Goal: Information Seeking & Learning: Learn about a topic

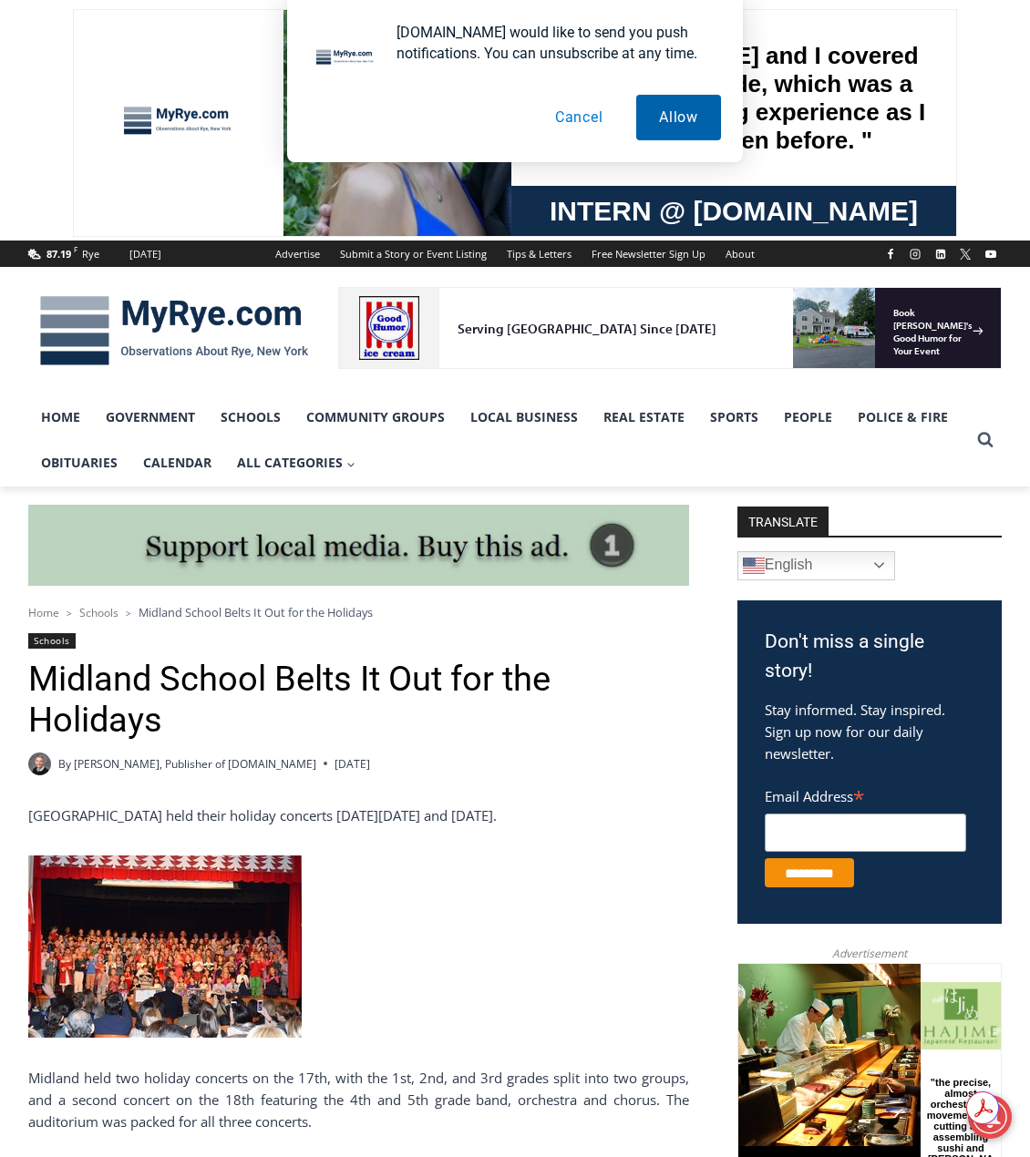
click at [670, 109] on button "Allow" at bounding box center [678, 118] width 85 height 46
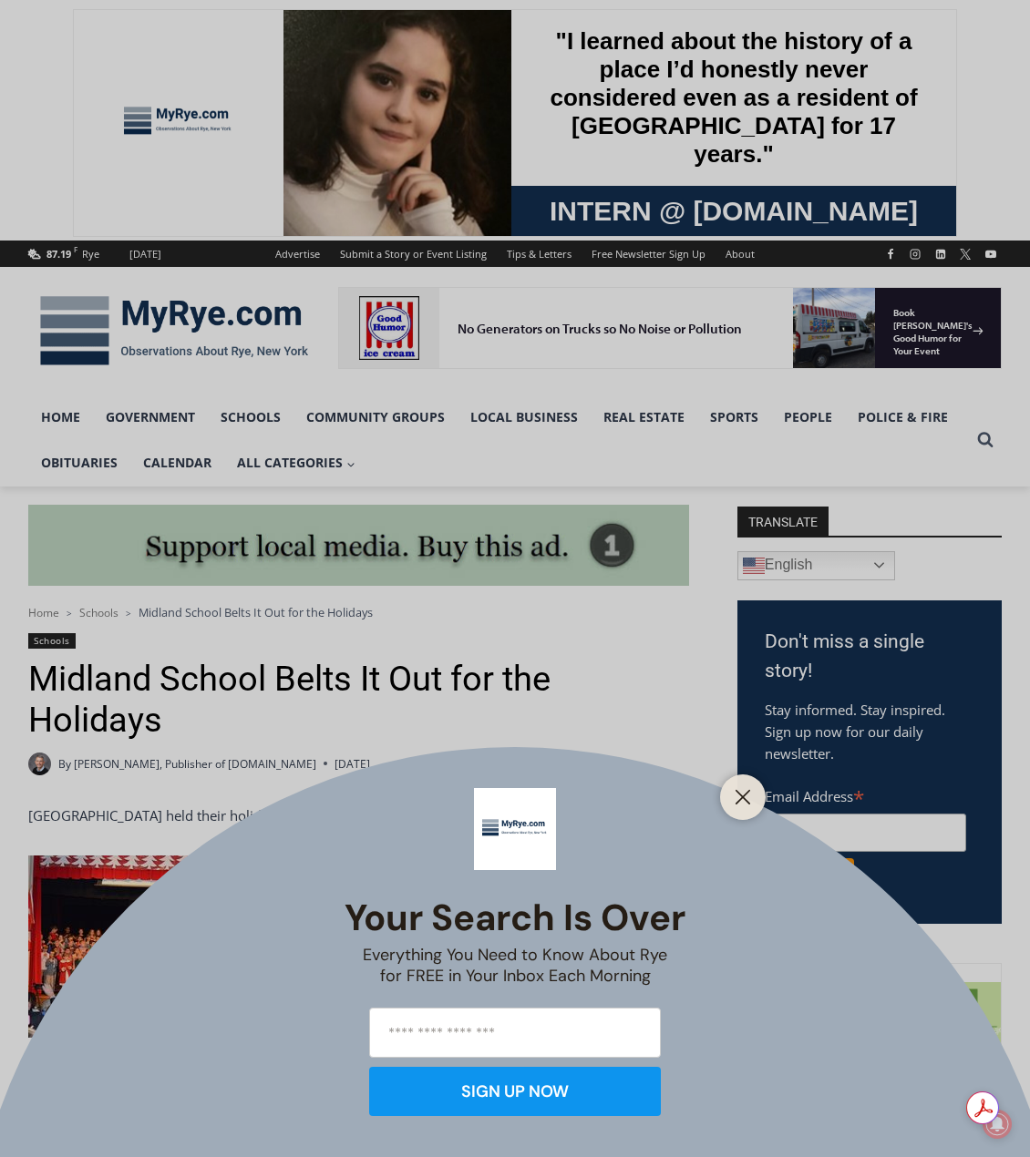
click at [759, 777] on div "Your Search is Over Everything You Need to Know About Rye for FREE in Your Inbo…" at bounding box center [515, 578] width 1030 height 1157
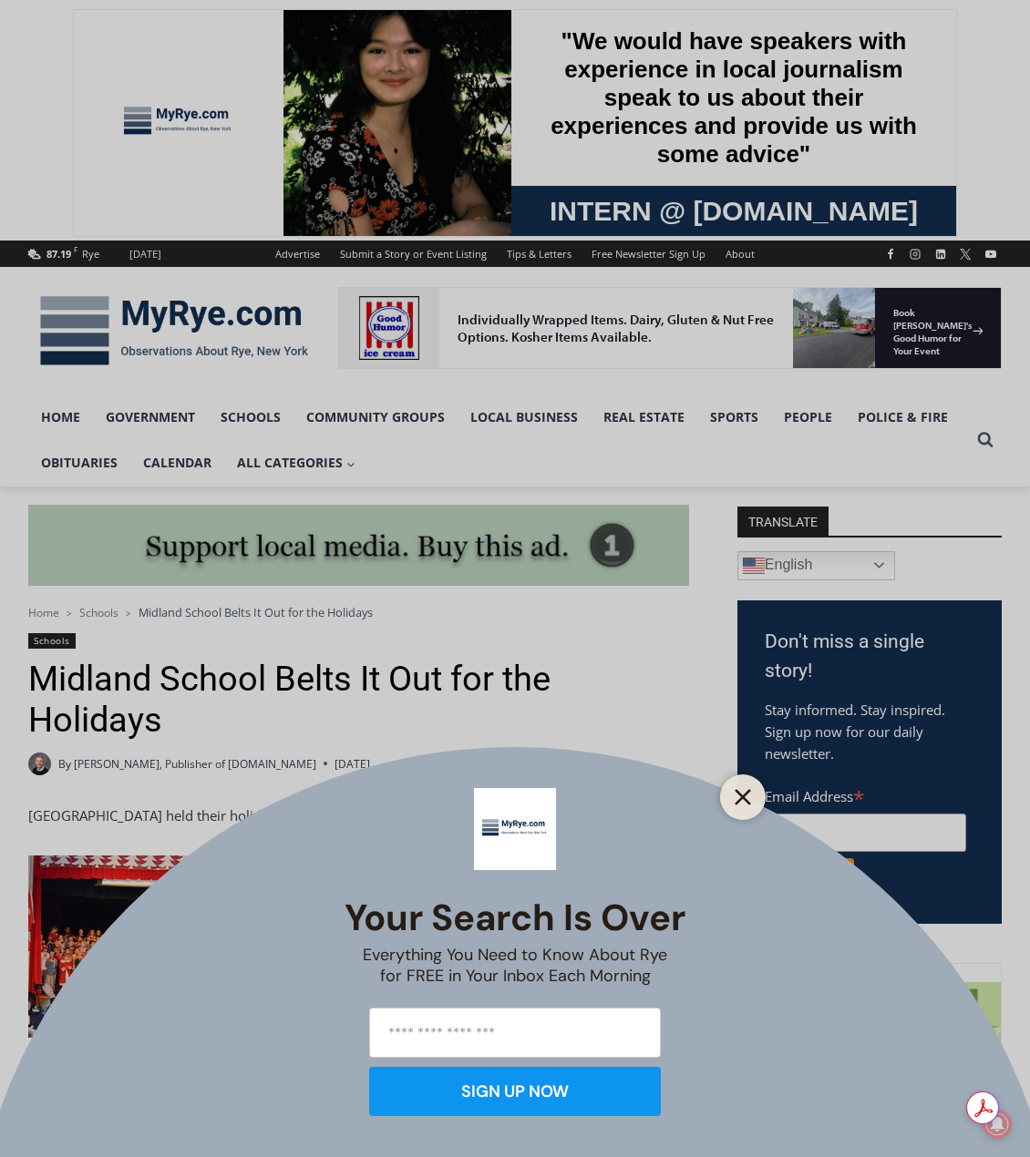
click at [745, 793] on icon "Close" at bounding box center [742, 797] width 16 height 16
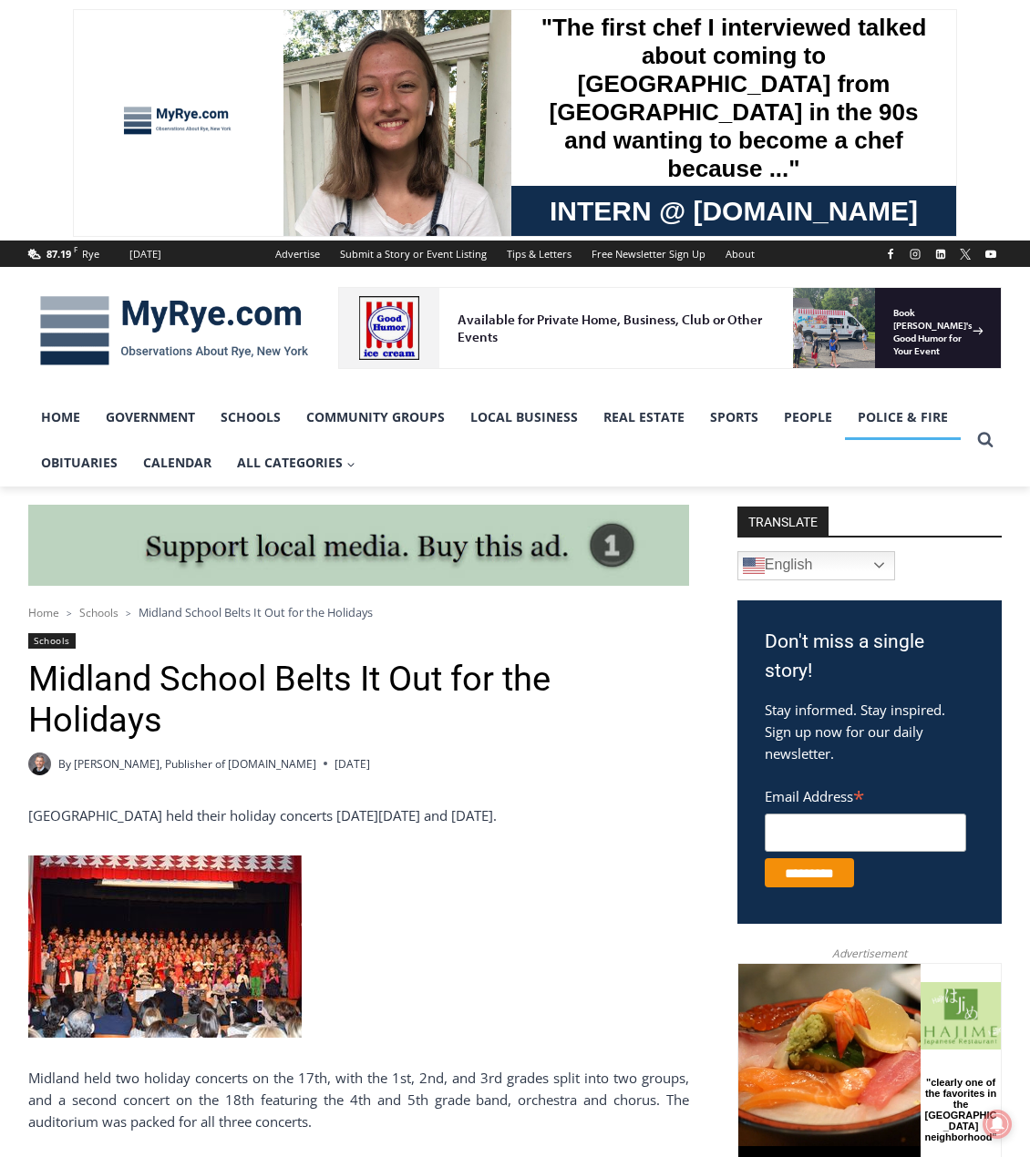
click at [909, 421] on link "Police & Fire" at bounding box center [903, 418] width 116 height 46
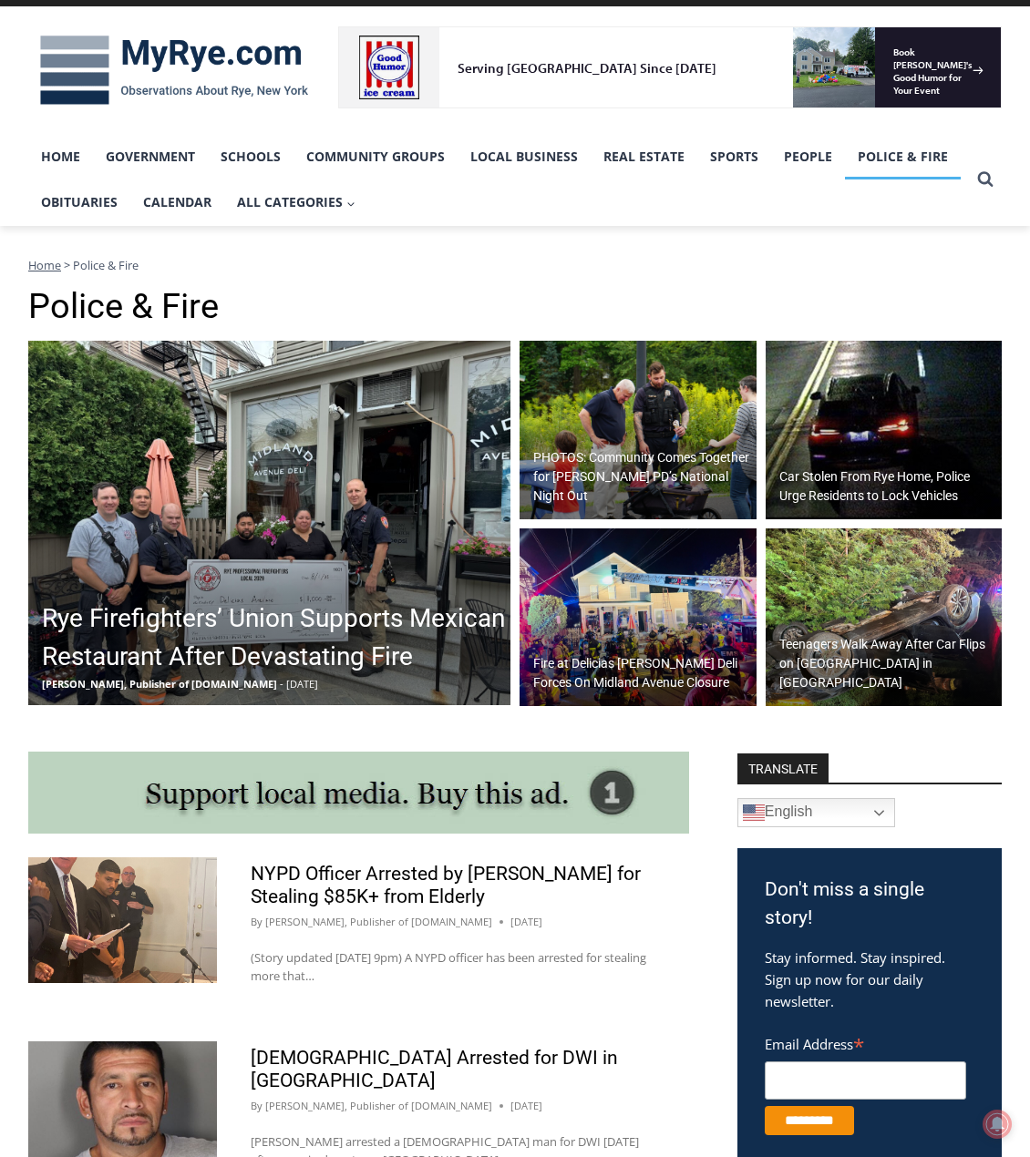
scroll to position [547, 0]
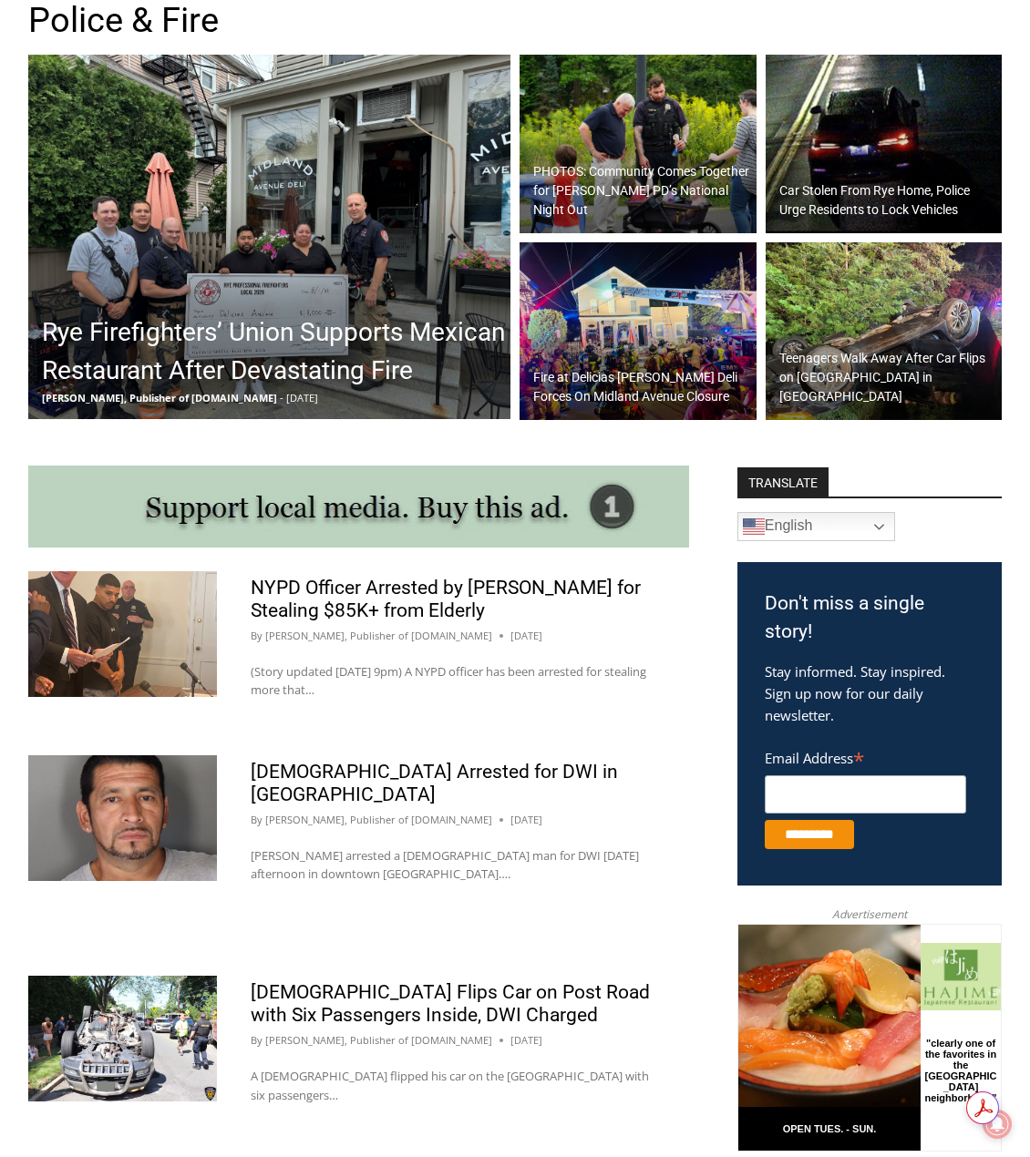
click at [664, 190] on h2 "PHOTOS: Community Comes Together for Rye PD’s National Night Out" at bounding box center [642, 190] width 219 height 57
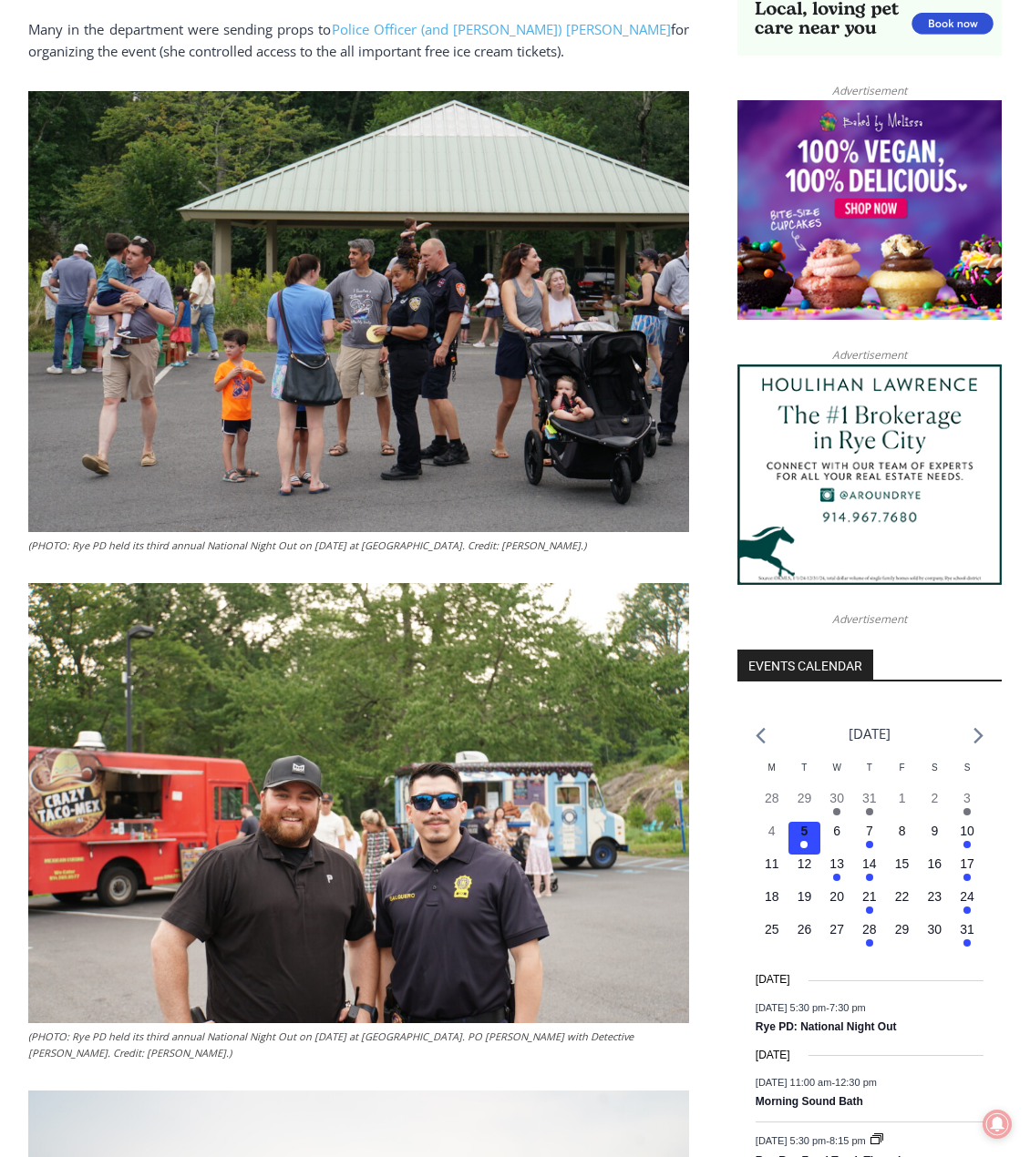
scroll to position [1549, 0]
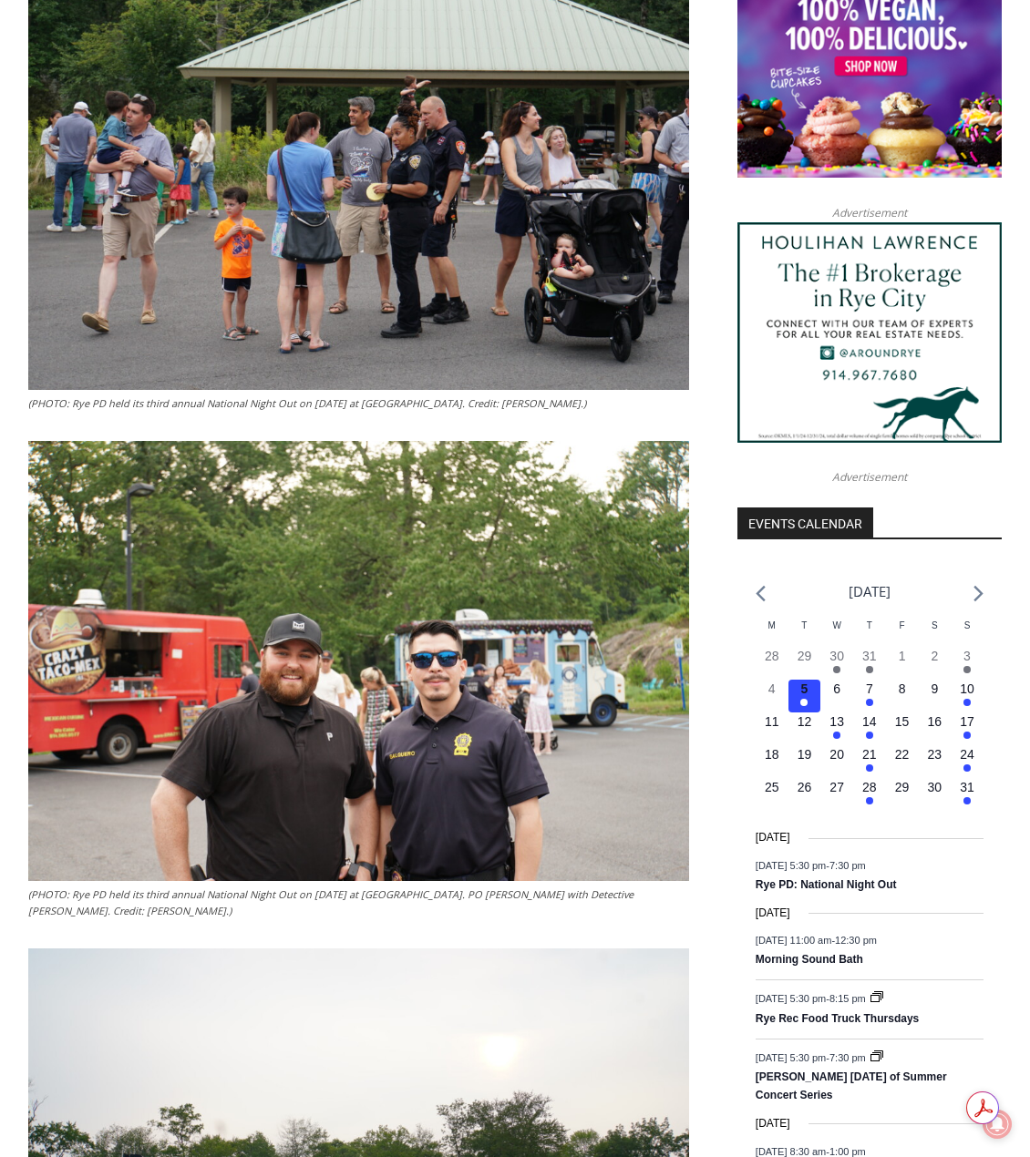
click at [432, 822] on img at bounding box center [358, 661] width 661 height 441
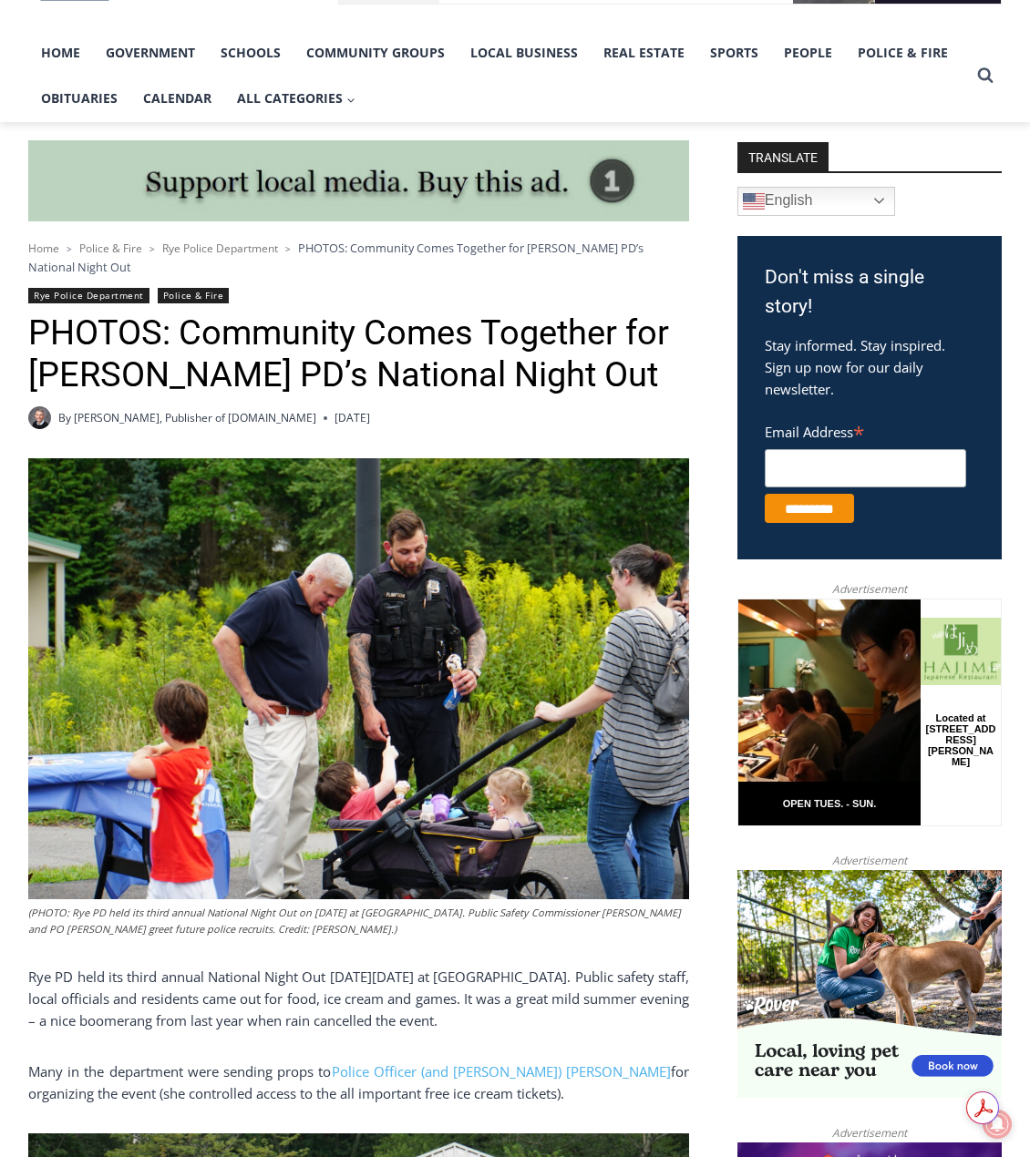
scroll to position [0, 0]
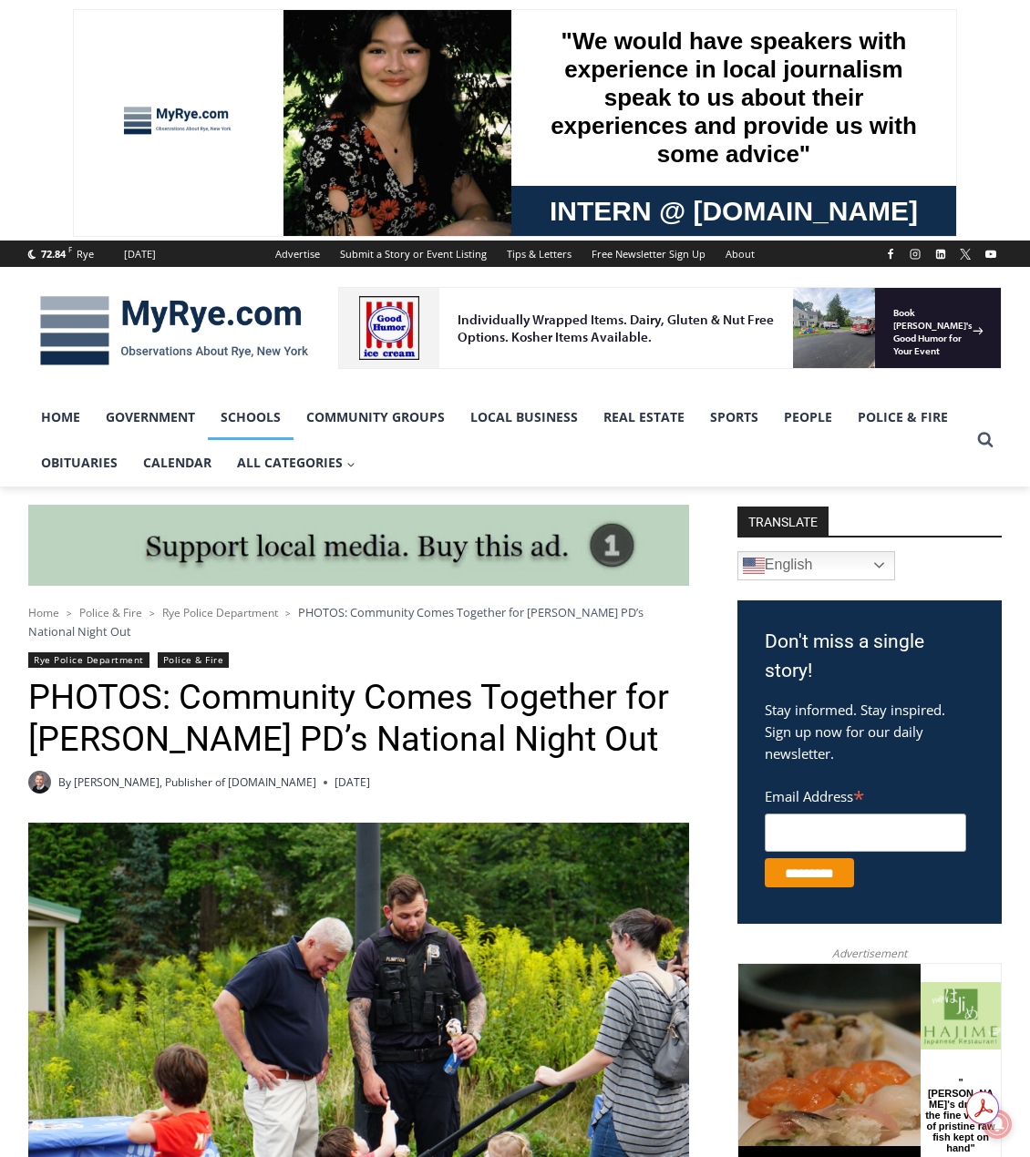
click at [243, 409] on link "Schools" at bounding box center [251, 418] width 86 height 46
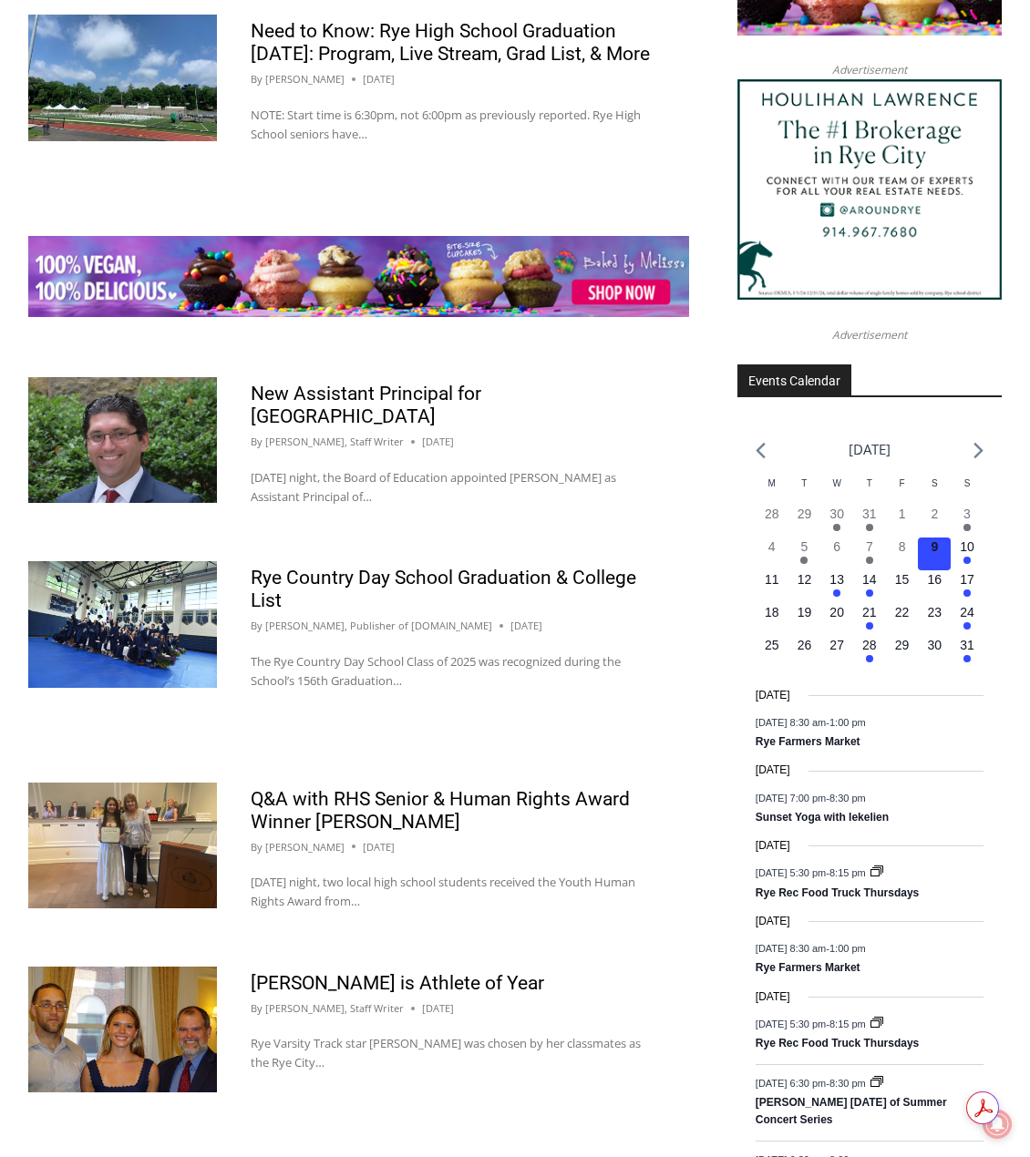
scroll to position [2460, 0]
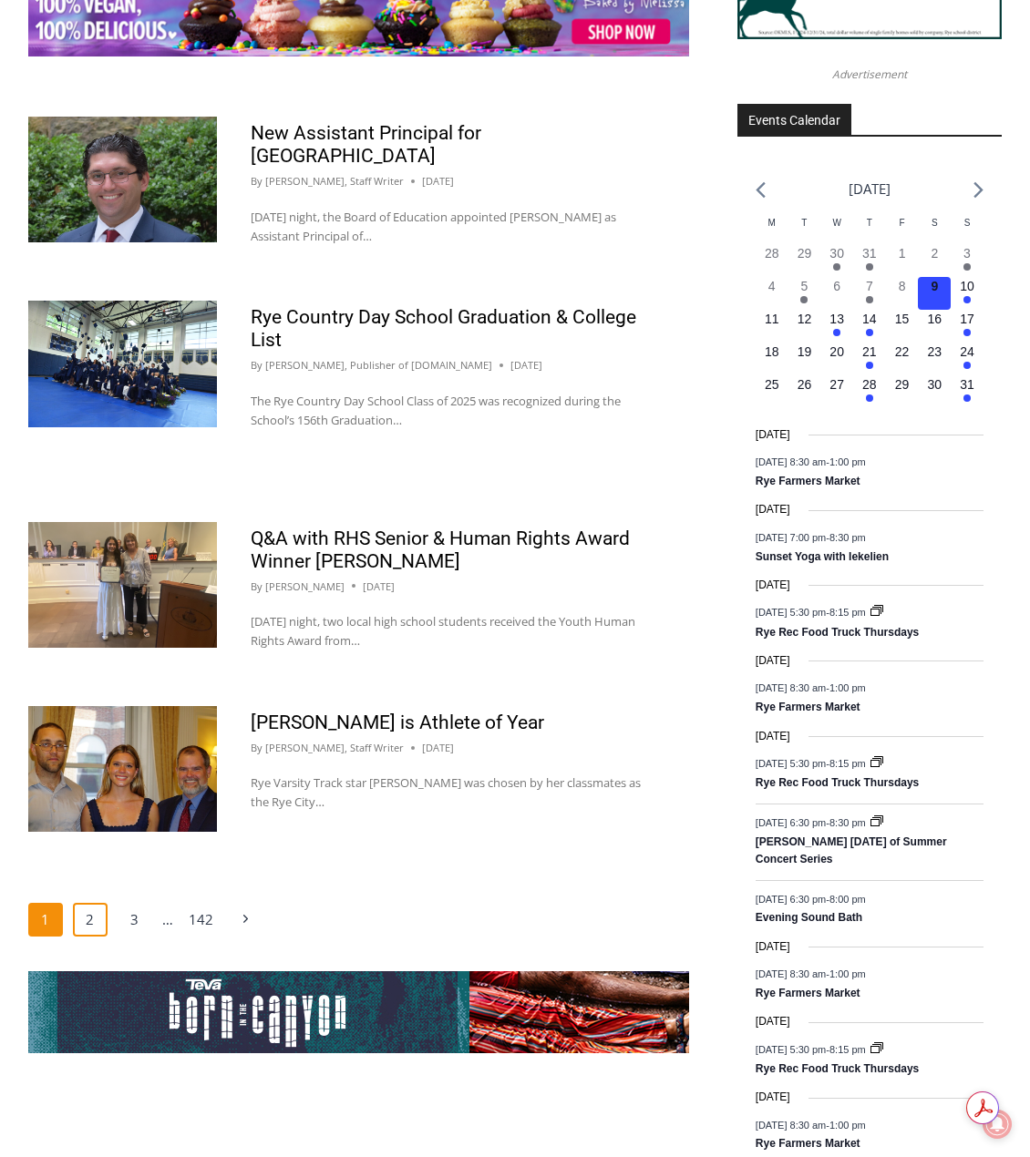
click at [87, 903] on link "2" at bounding box center [90, 920] width 35 height 35
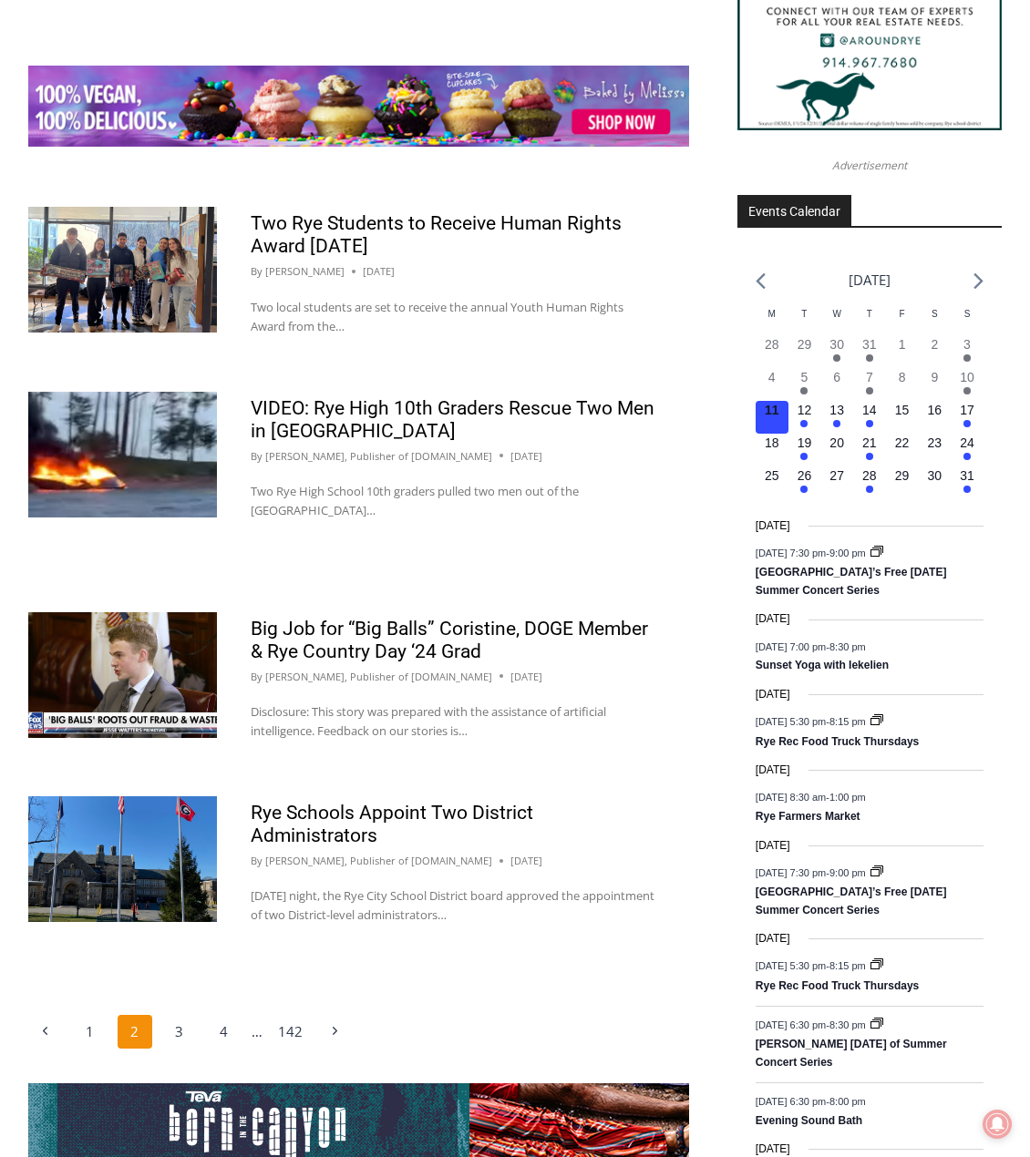
scroll to position [2551, 0]
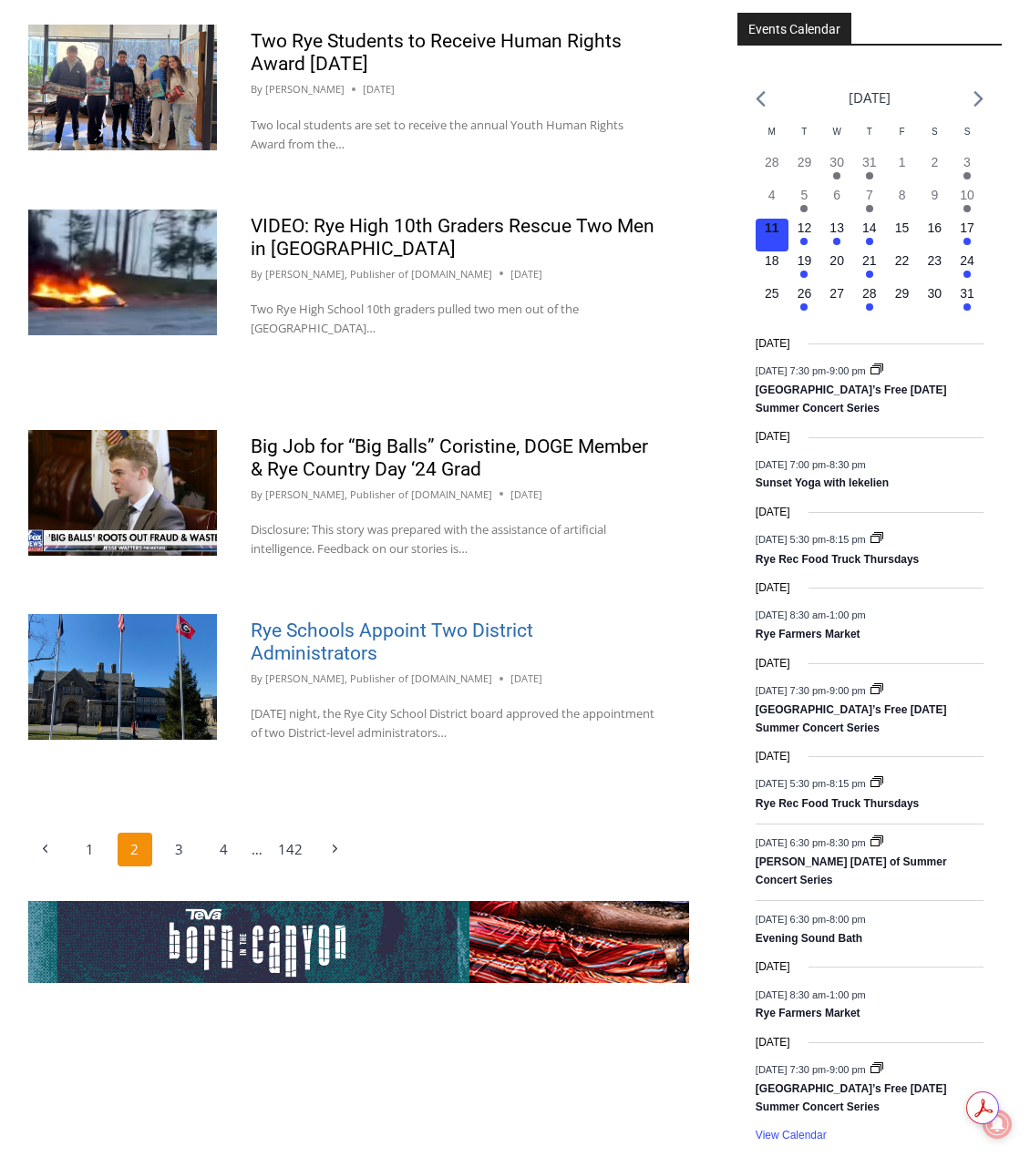
click at [298, 629] on link "Rye Schools Appoint Two District Administrators" at bounding box center [392, 642] width 282 height 45
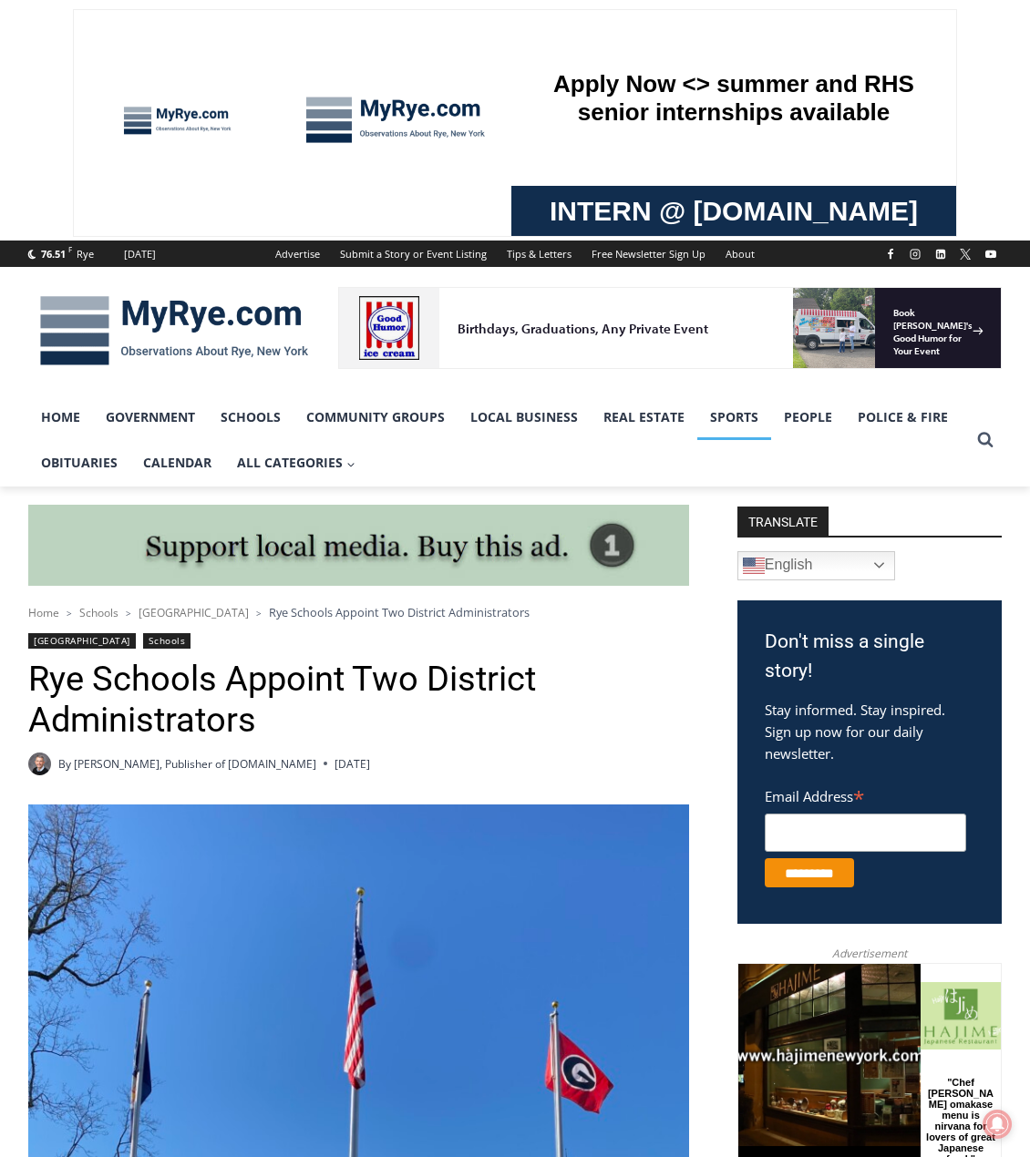
click at [723, 415] on link "Sports" at bounding box center [734, 418] width 74 height 46
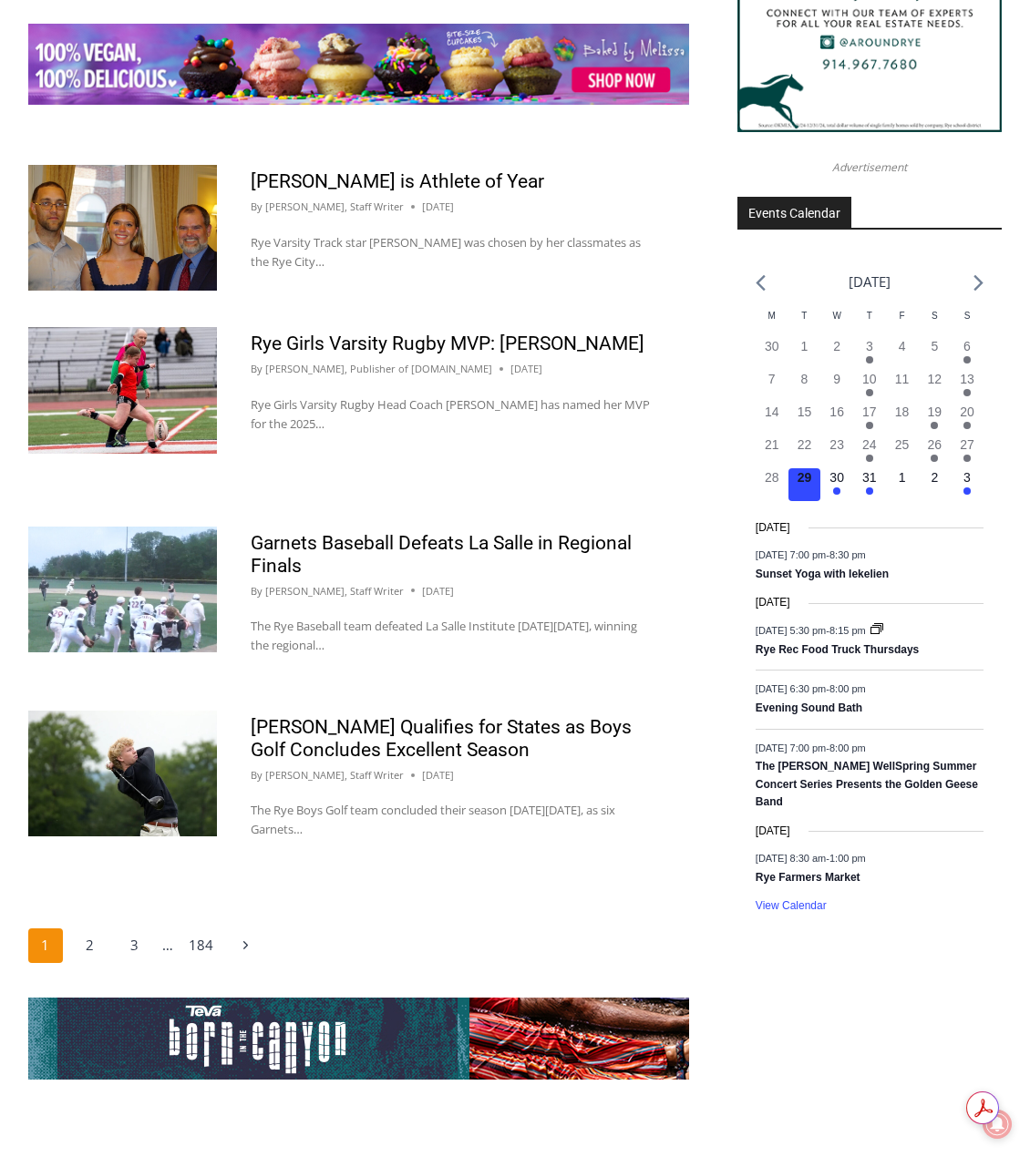
scroll to position [2551, 0]
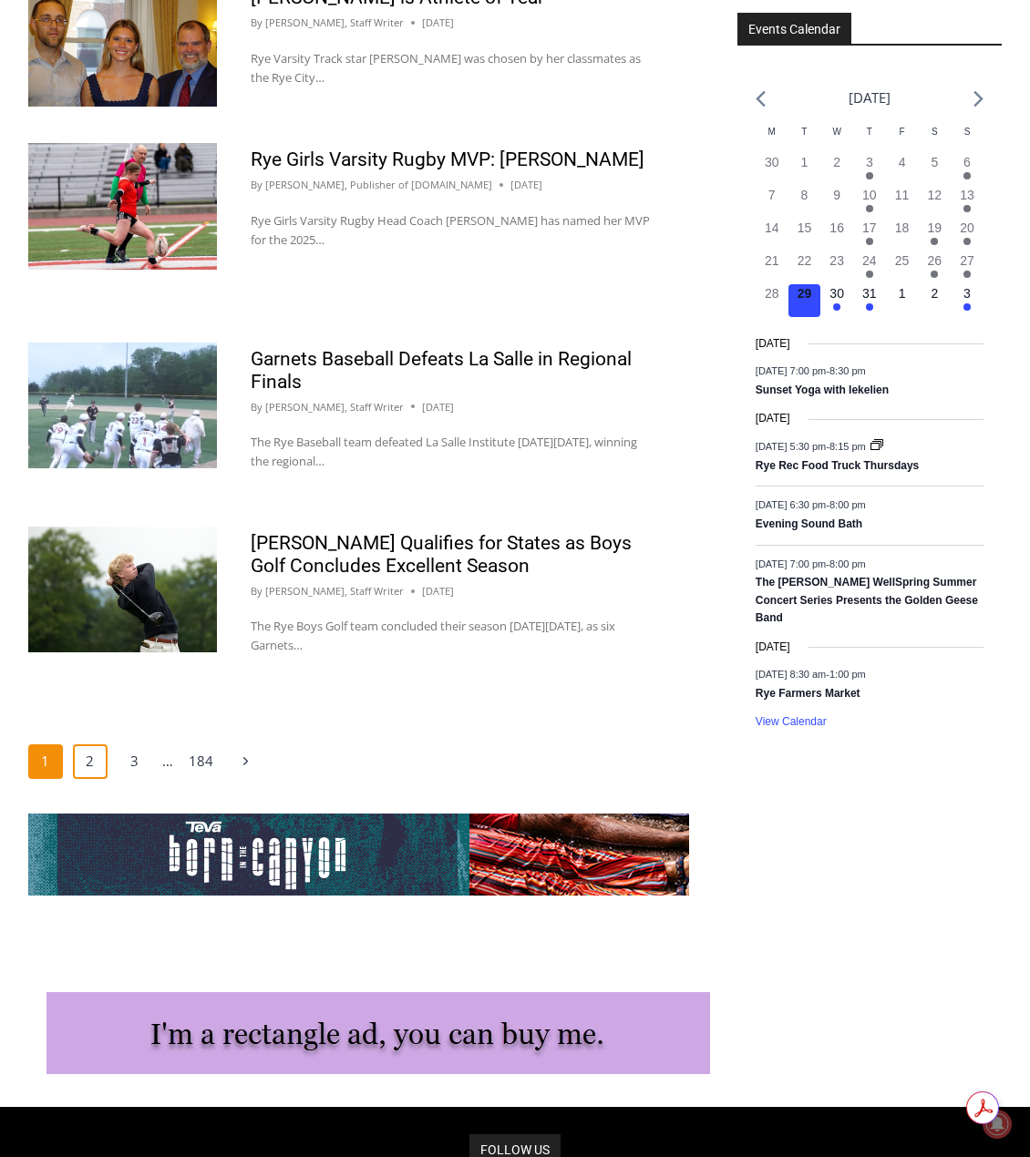
click at [97, 744] on link "2" at bounding box center [90, 761] width 35 height 35
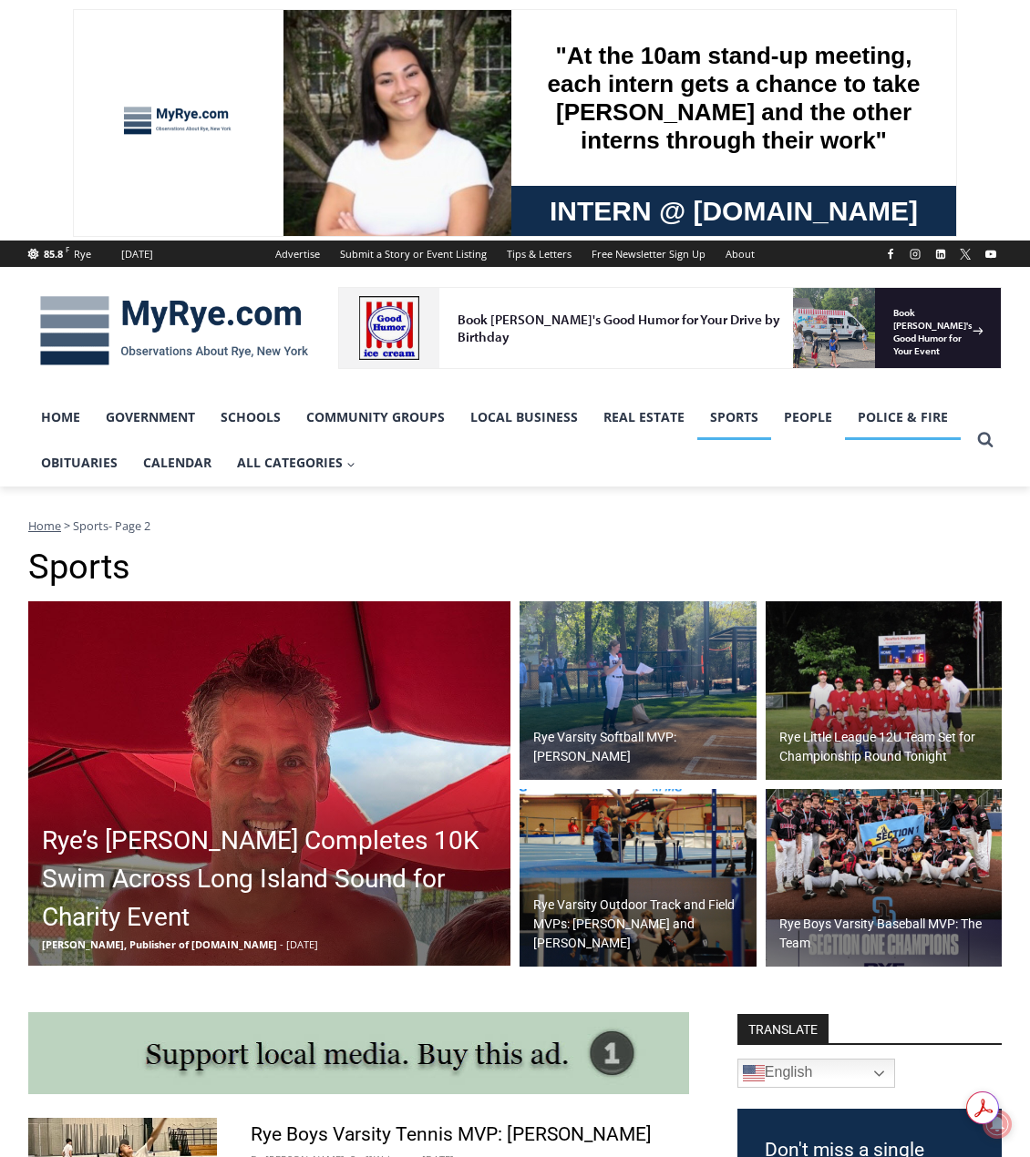
click at [884, 420] on link "Police & Fire" at bounding box center [903, 418] width 116 height 46
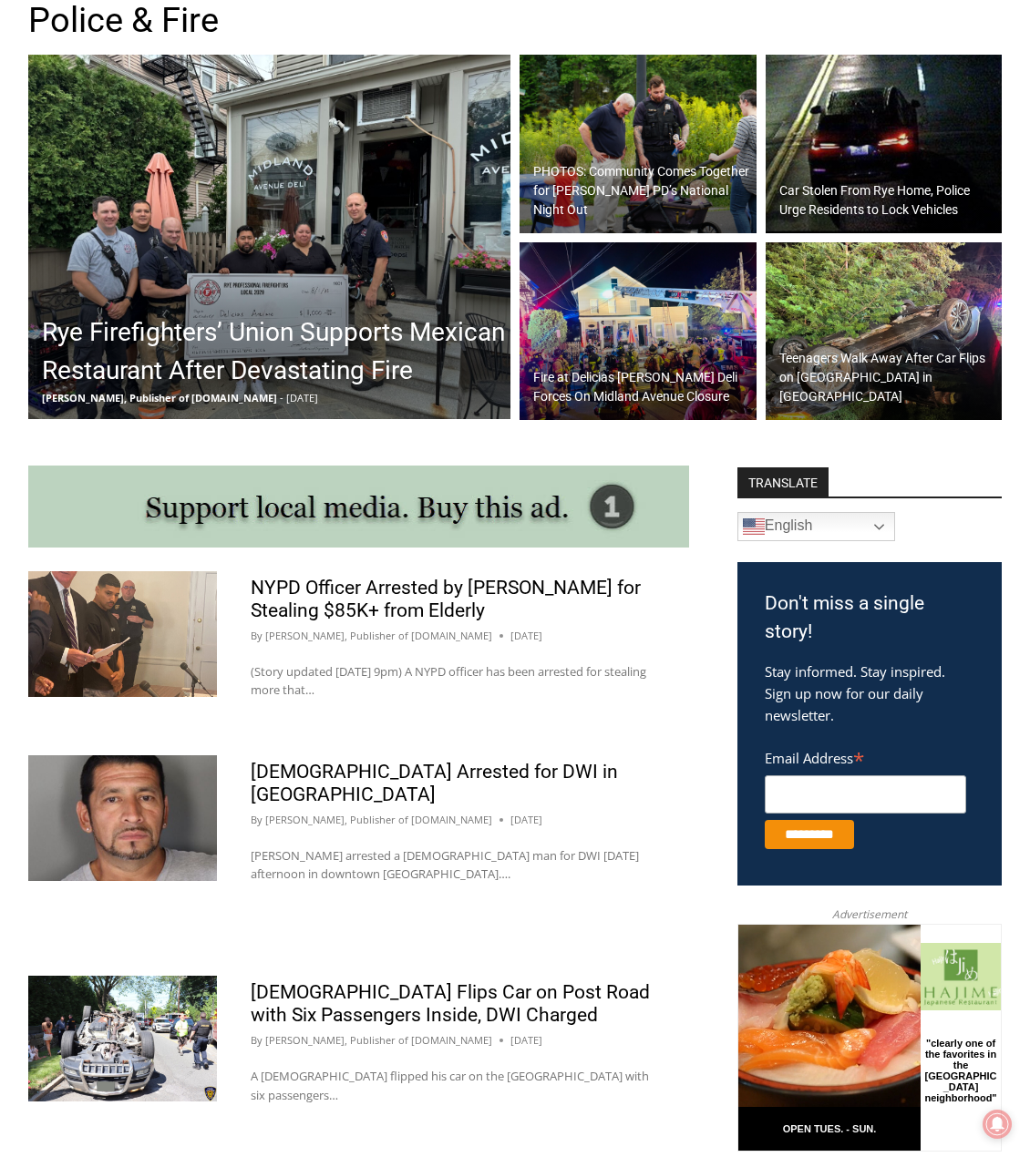
scroll to position [820, 0]
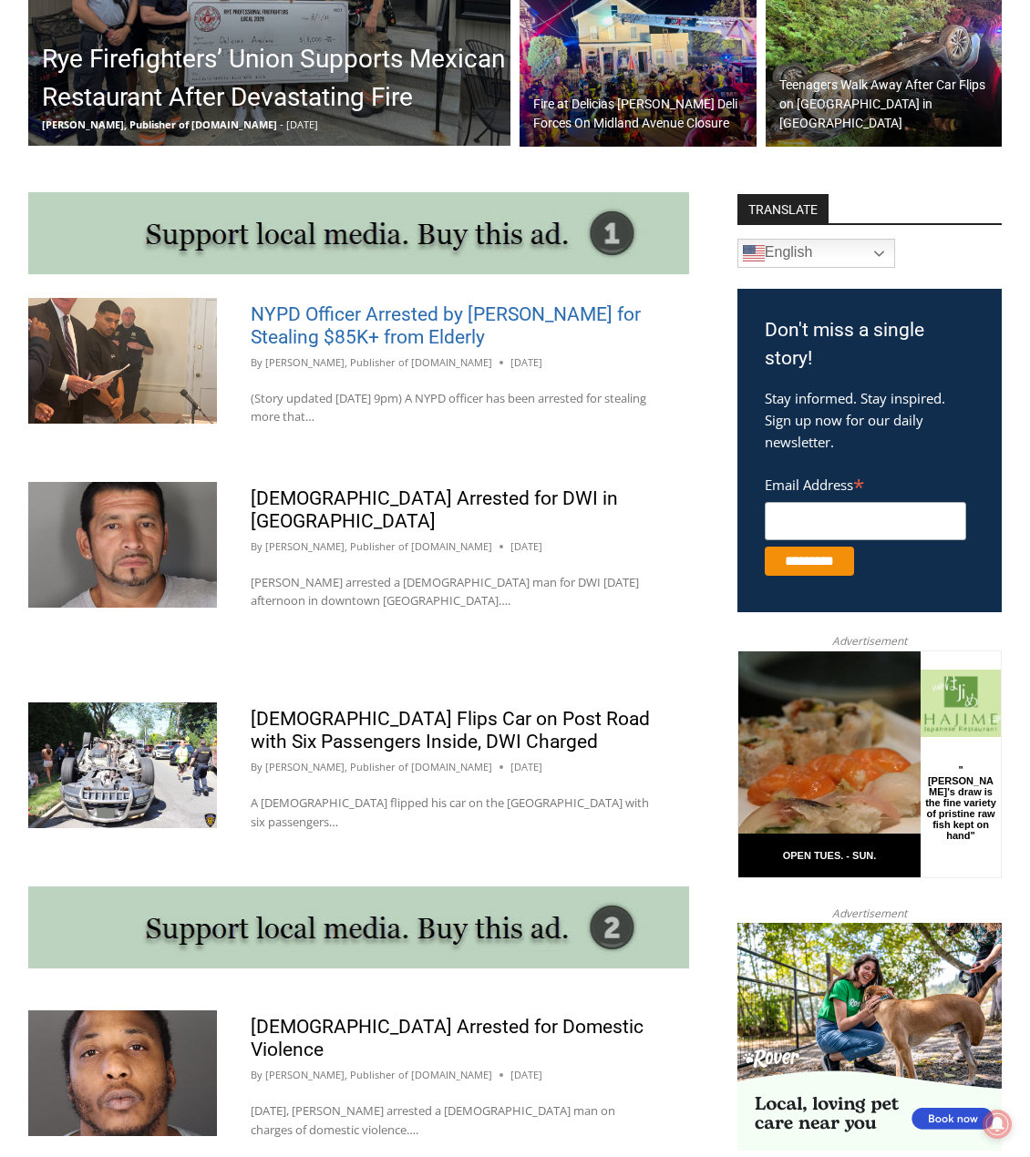
click at [382, 323] on link "NYPD Officer Arrested by [PERSON_NAME] for Stealing $85K+ from Elderly" at bounding box center [446, 325] width 390 height 45
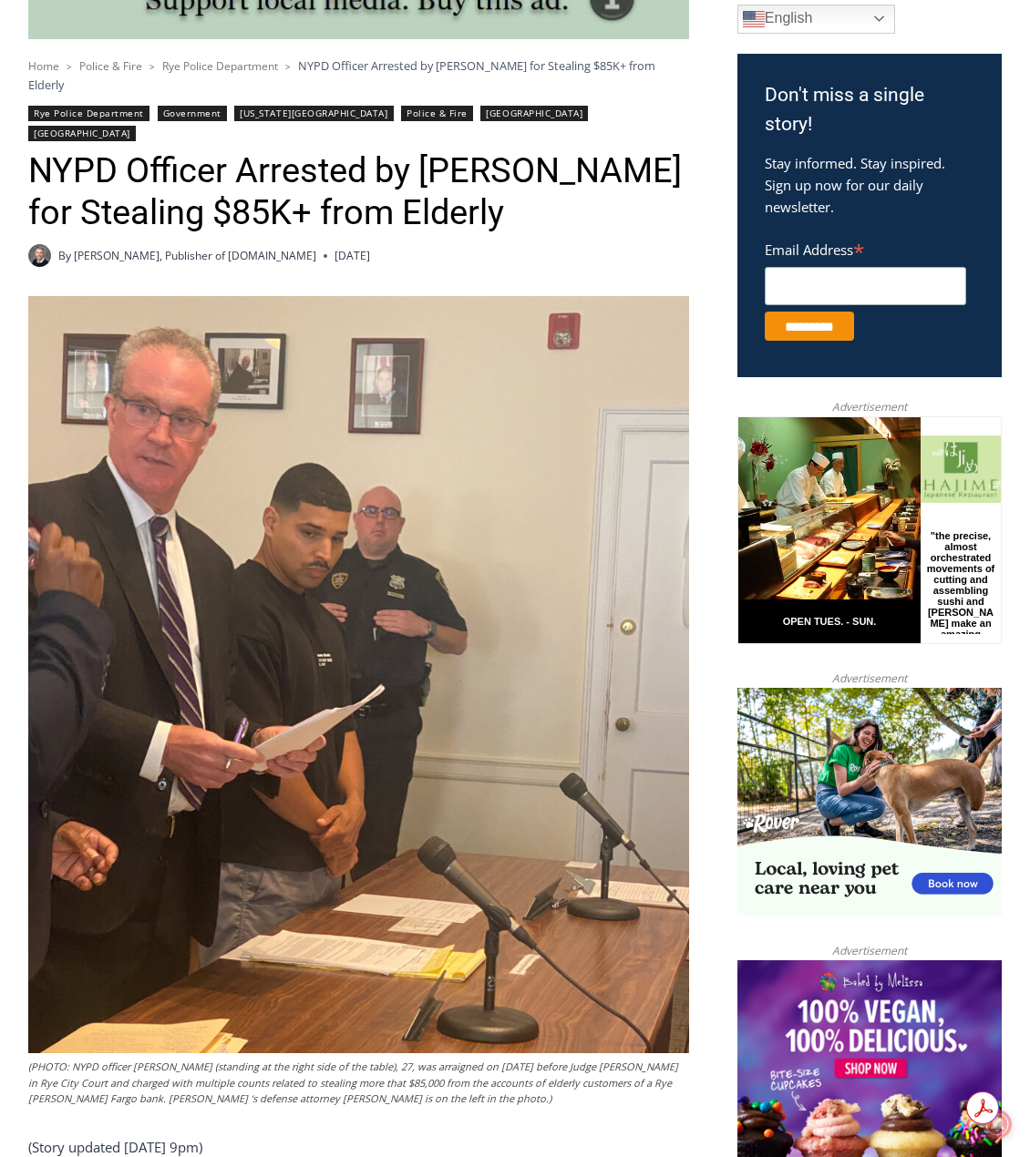
click at [328, 636] on img at bounding box center [358, 674] width 661 height 757
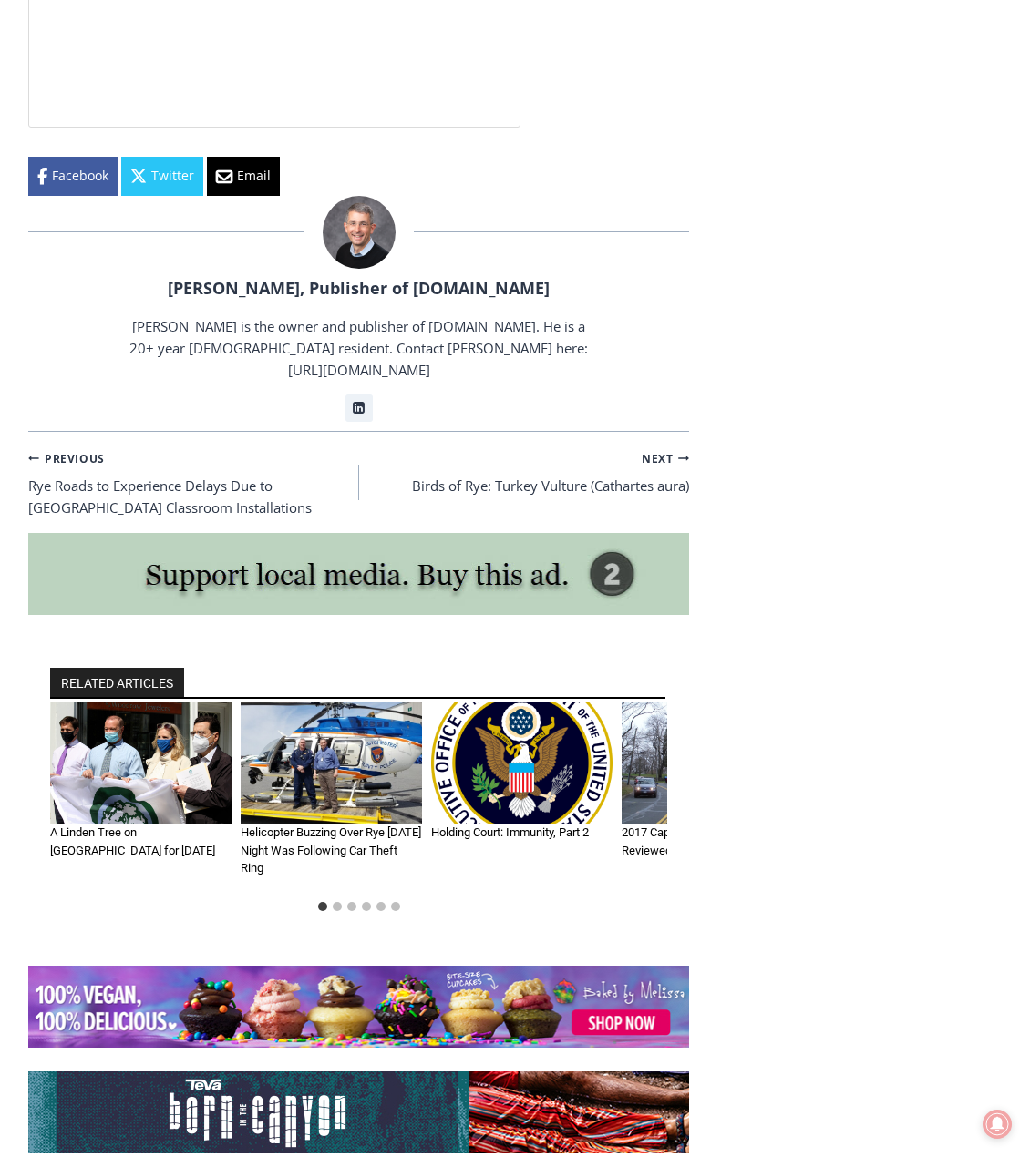
scroll to position [4343, 0]
